Goal: Task Accomplishment & Management: Use online tool/utility

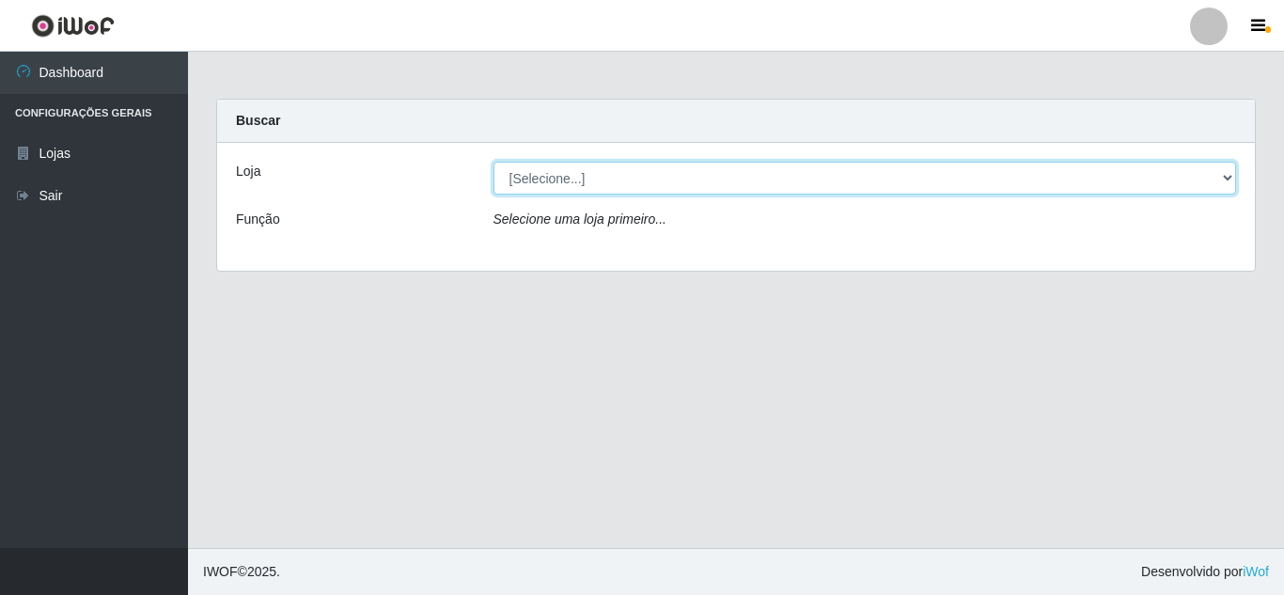
click at [597, 179] on select "[Selecione...] Extrabom - Loja 01 Centro de Distribuição" at bounding box center [864, 178] width 743 height 33
select select "435"
click at [493, 162] on select "[Selecione...] Extrabom - Loja 01 Centro de Distribuição" at bounding box center [864, 178] width 743 height 33
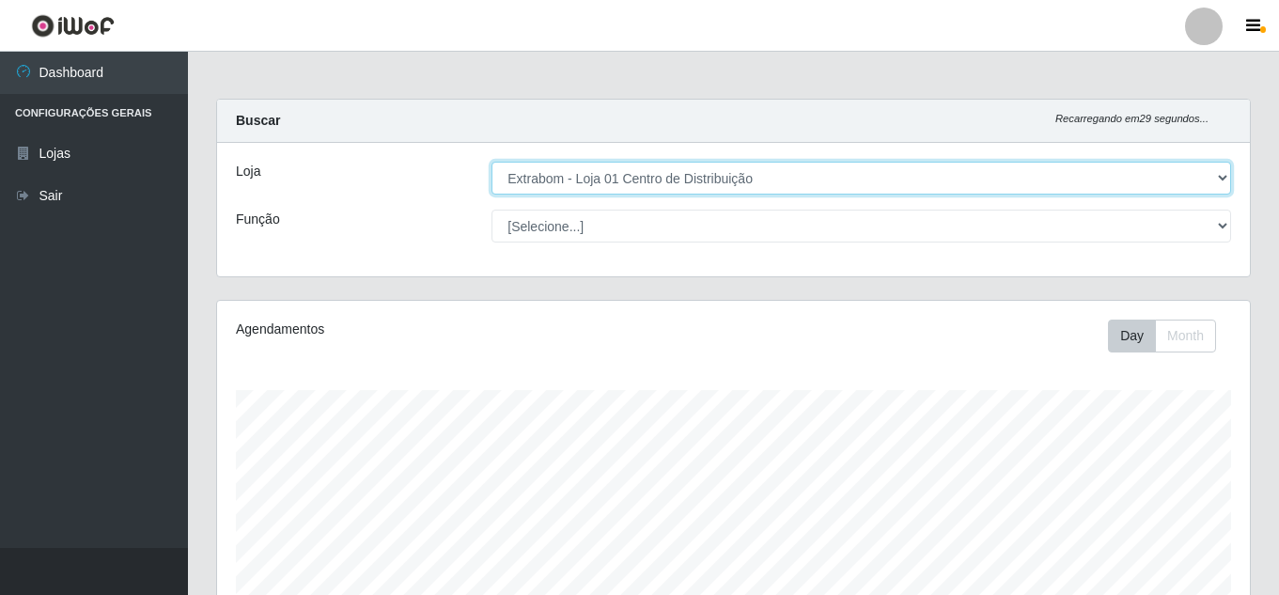
scroll to position [390, 1033]
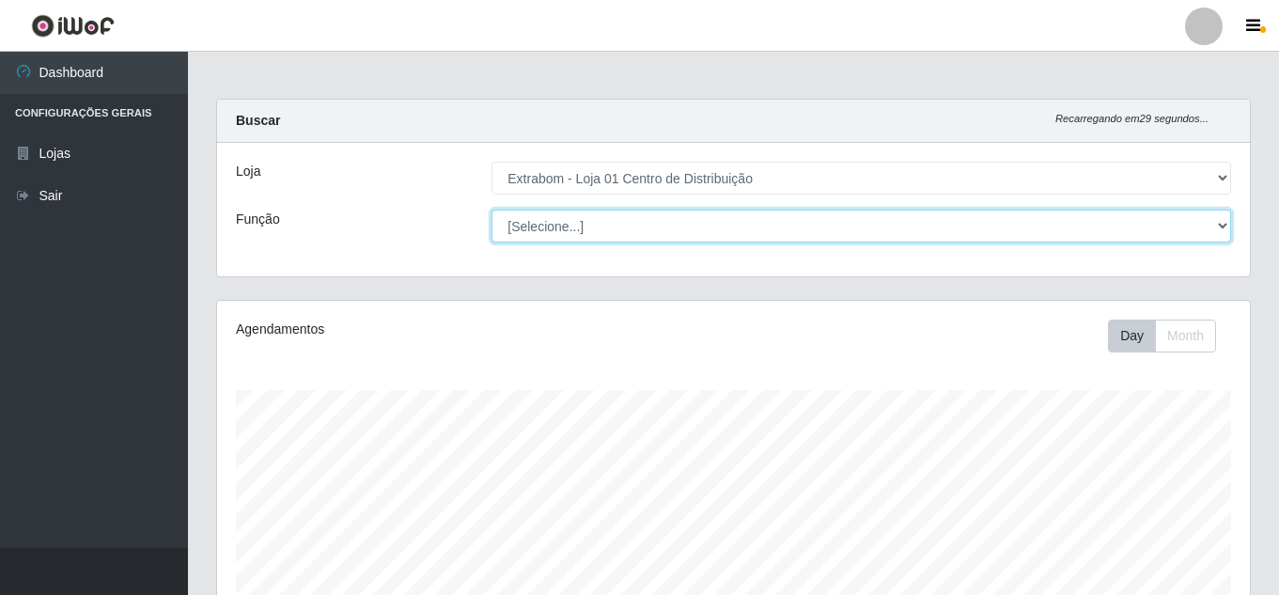
click at [577, 224] on select "[Selecione...] Carregador e Descarregador de Caminhão Carregador e Descarregado…" at bounding box center [861, 226] width 740 height 33
click at [491, 210] on select "[Selecione...] Carregador e Descarregador de Caminhão Carregador e Descarregado…" at bounding box center [861, 226] width 740 height 33
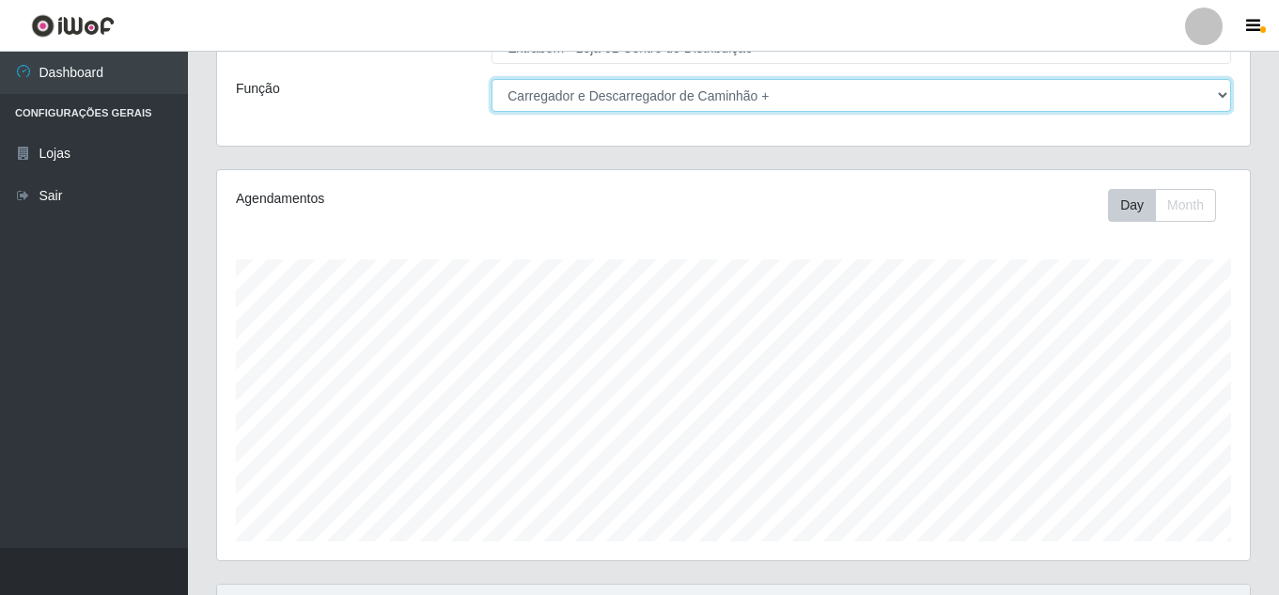
scroll to position [0, 0]
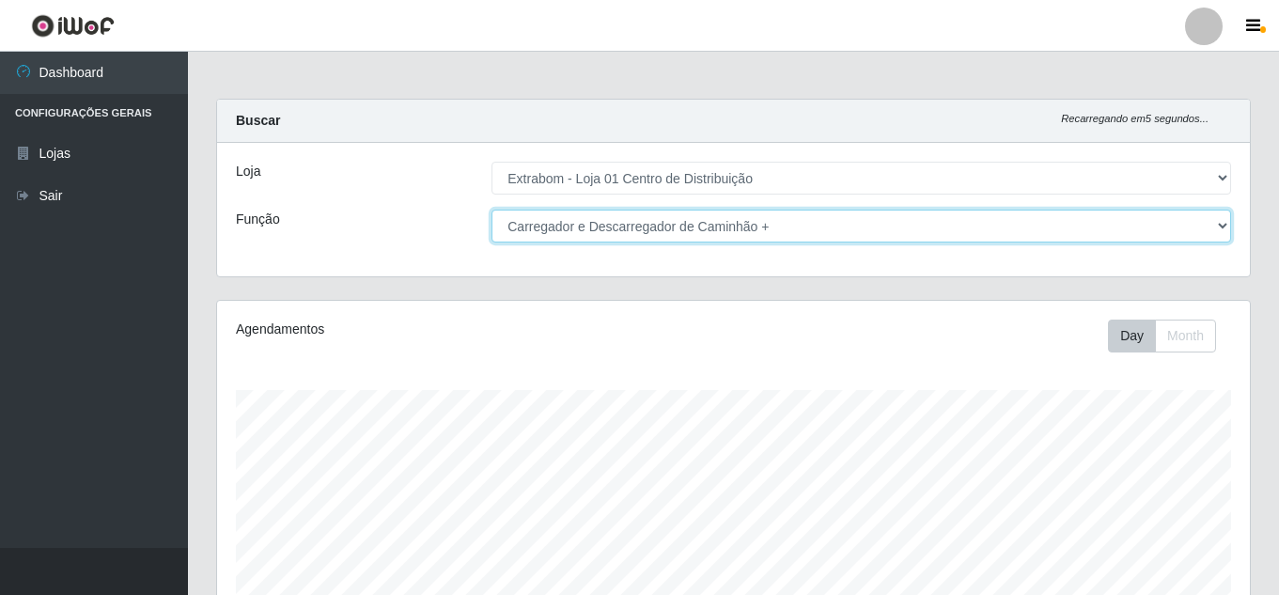
drag, startPoint x: 757, startPoint y: 213, endPoint x: 761, endPoint y: 226, distance: 14.0
click at [757, 213] on select "[Selecione...] Carregador e Descarregador de Caminhão Carregador e Descarregado…" at bounding box center [861, 226] width 740 height 33
select select "11"
click at [491, 210] on select "[Selecione...] Carregador e Descarregador de Caminhão Carregador e Descarregado…" at bounding box center [861, 226] width 740 height 33
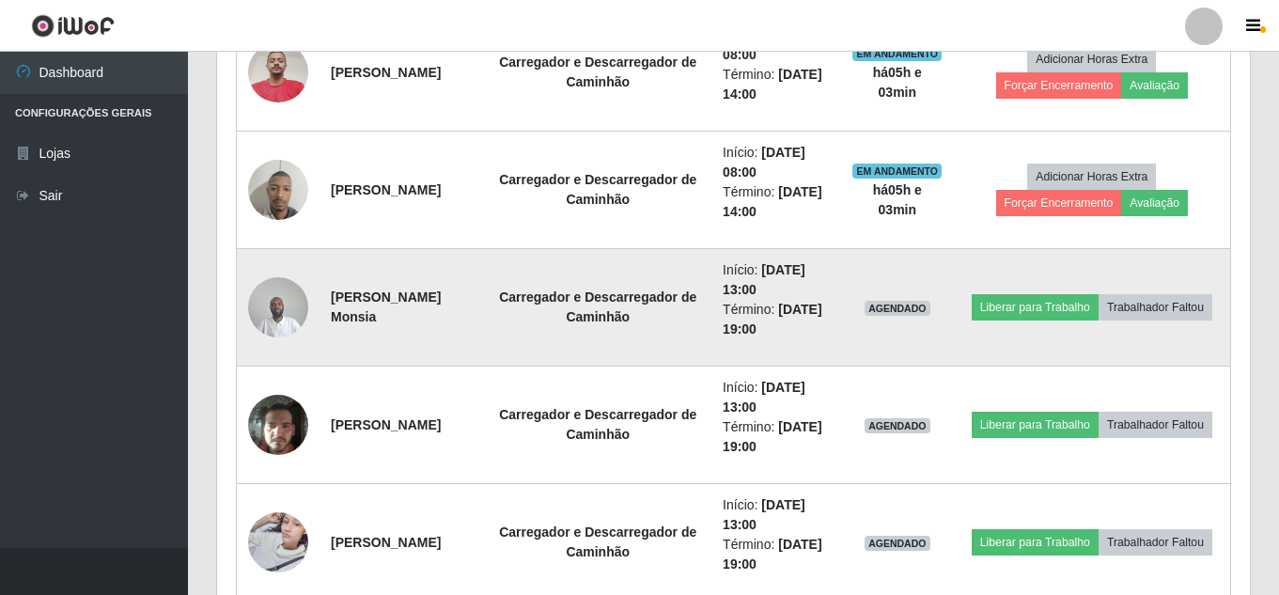
scroll to position [1164, 0]
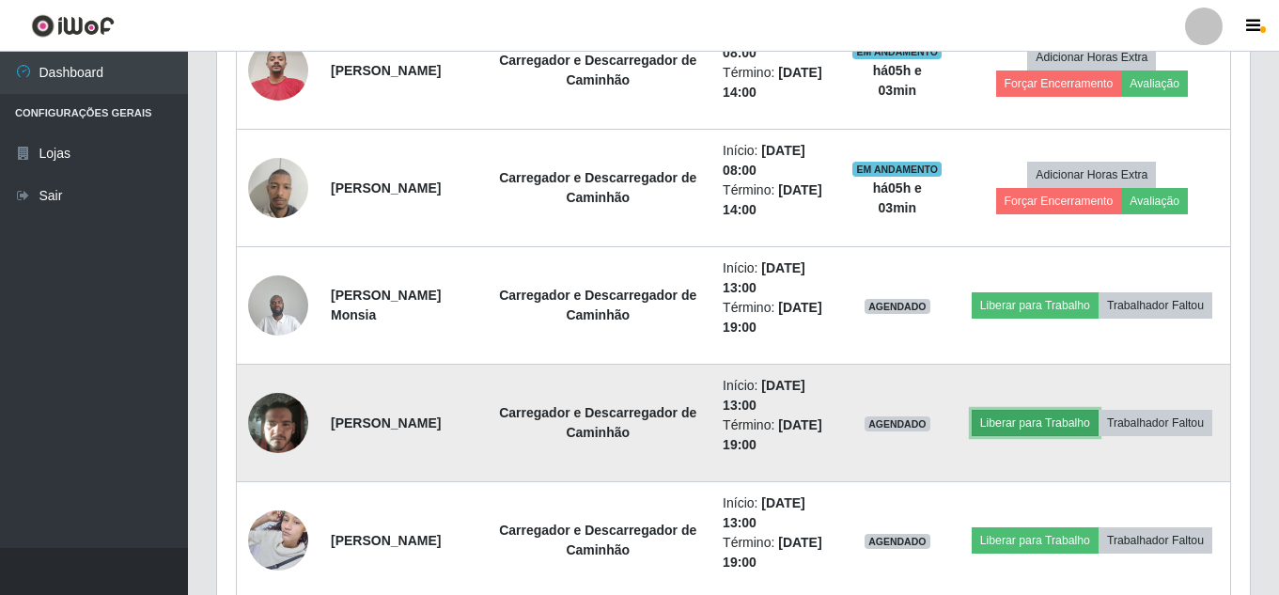
click at [1099, 410] on button "Liberar para Trabalho" at bounding box center [1035, 423] width 127 height 26
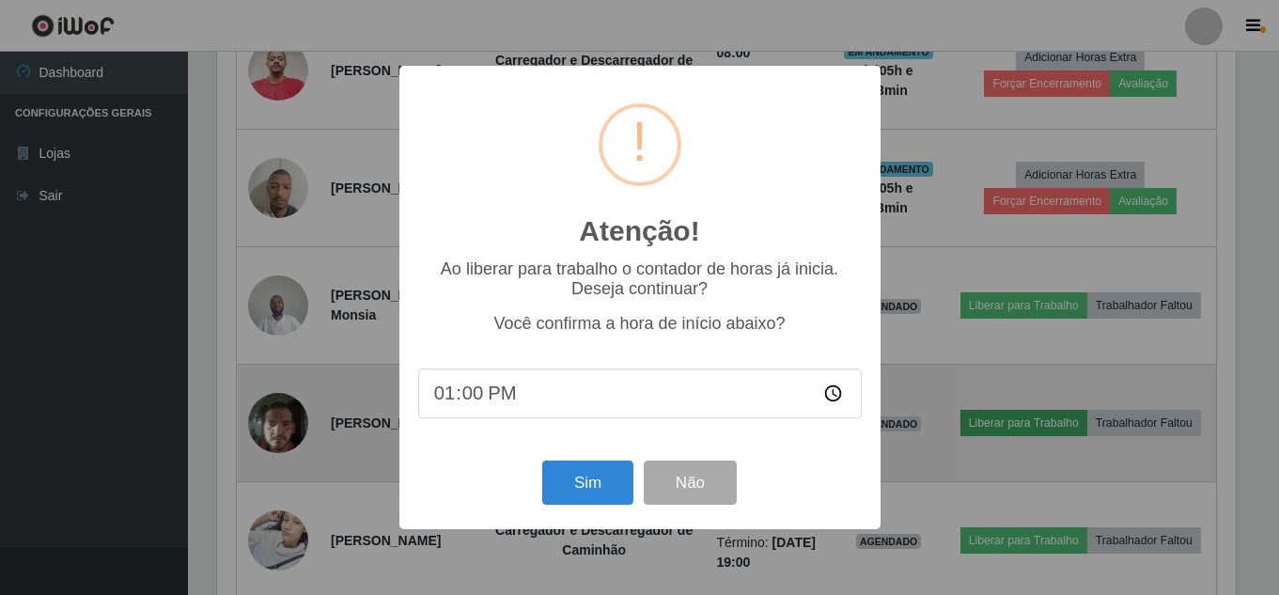
scroll to position [390, 1023]
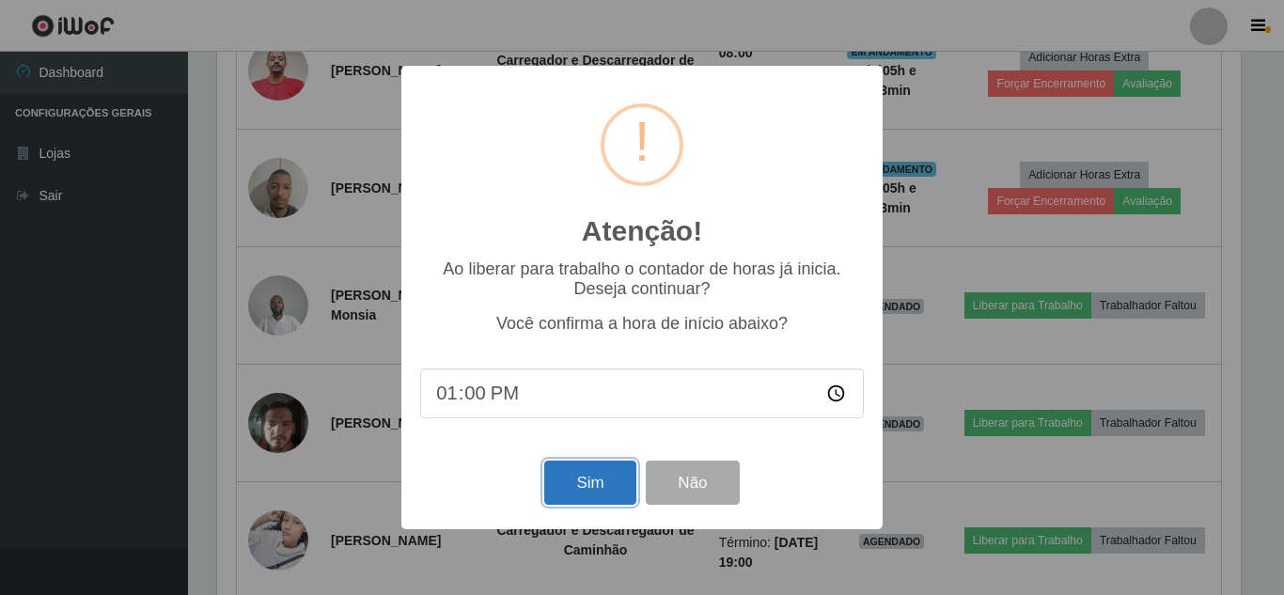
click at [607, 479] on button "Sim" at bounding box center [589, 482] width 91 height 44
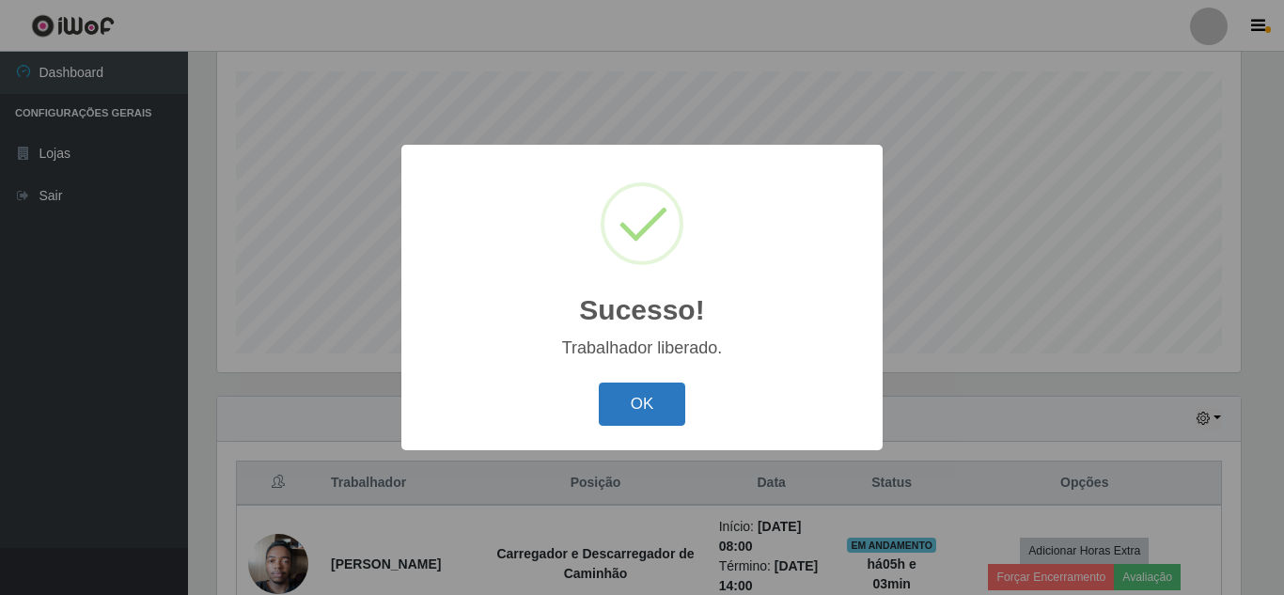
click at [644, 408] on button "OK" at bounding box center [642, 404] width 87 height 44
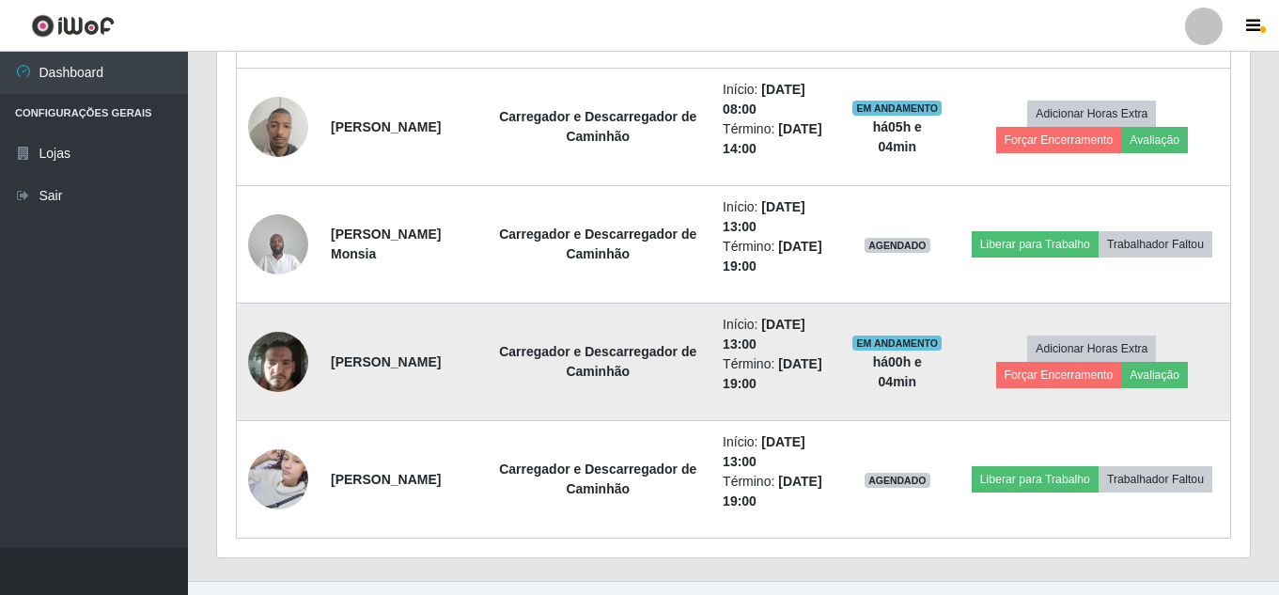
scroll to position [1258, 0]
